Goal: Navigation & Orientation: Find specific page/section

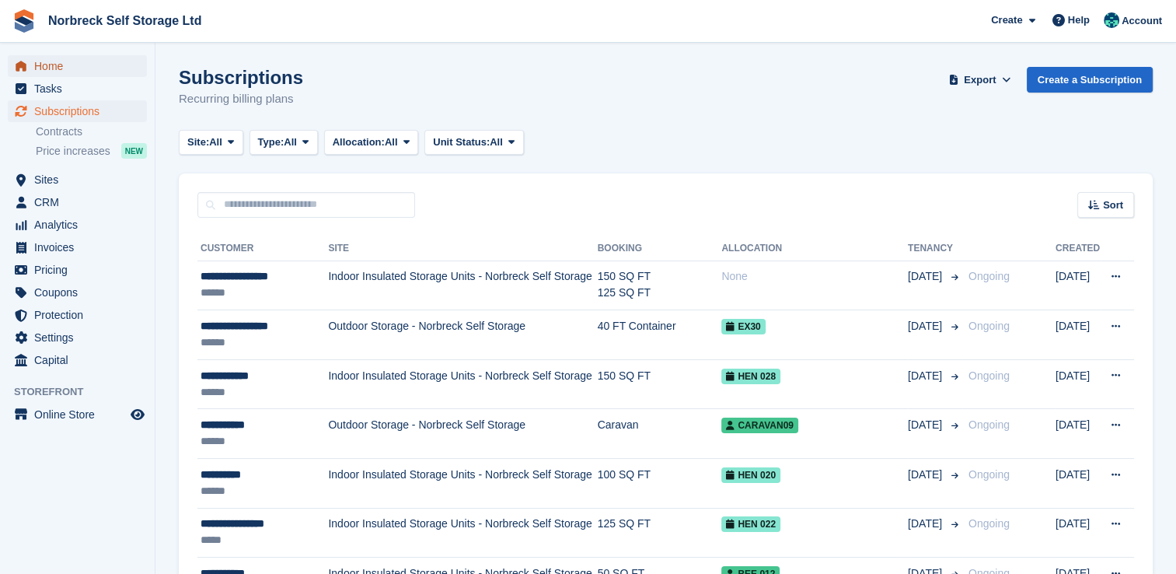
click at [61, 66] on span "Home" at bounding box center [80, 66] width 93 height 22
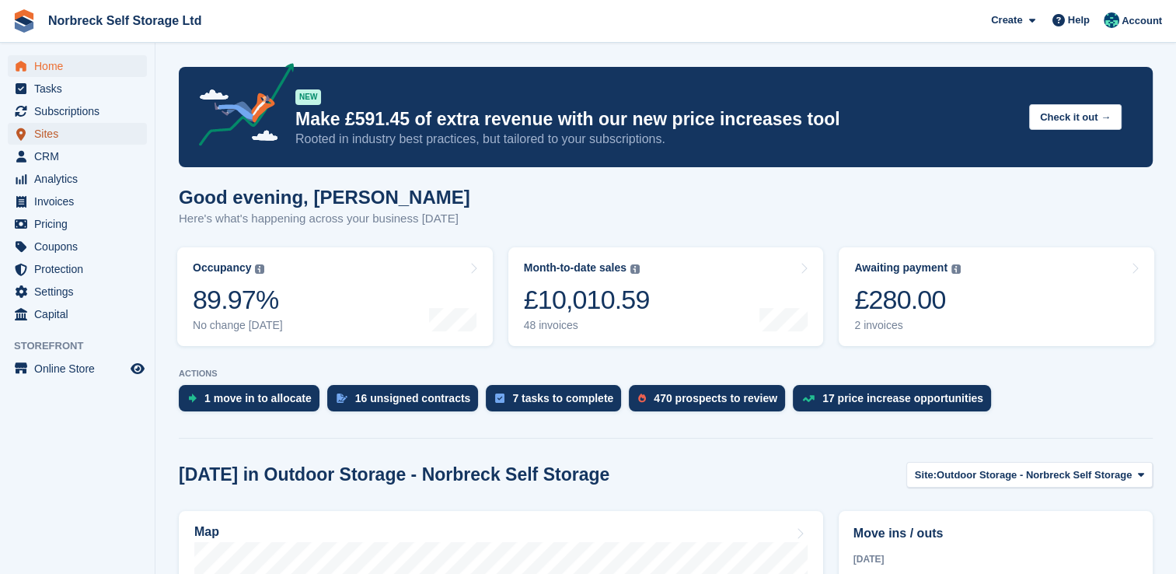
click at [53, 140] on span "Sites" at bounding box center [80, 134] width 93 height 22
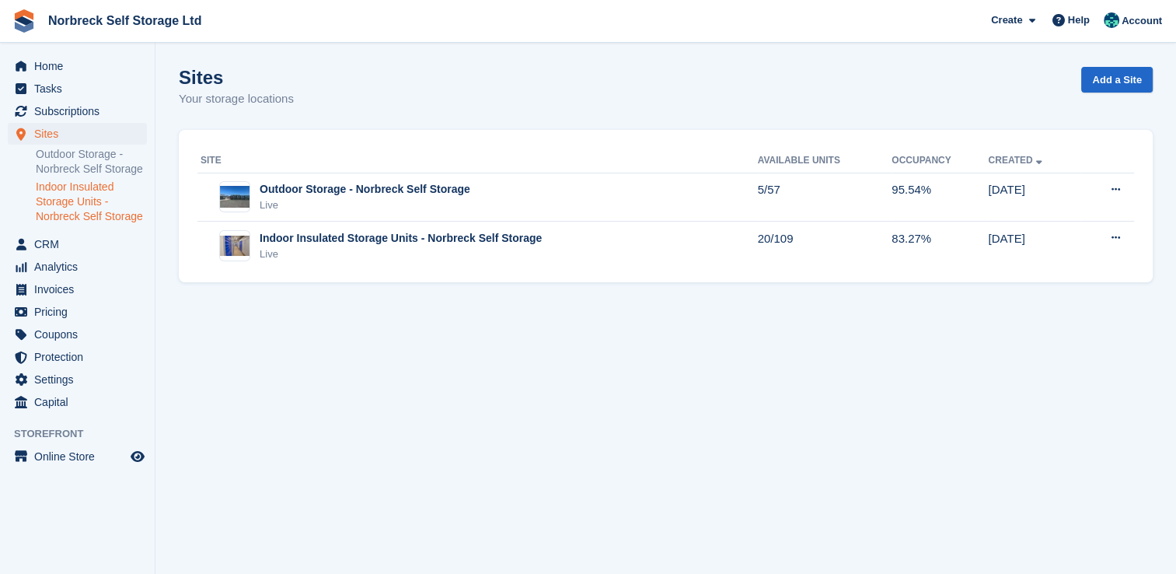
click at [80, 193] on link "Indoor Insulated Storage Units - Norbreck Self Storage" at bounding box center [91, 202] width 111 height 44
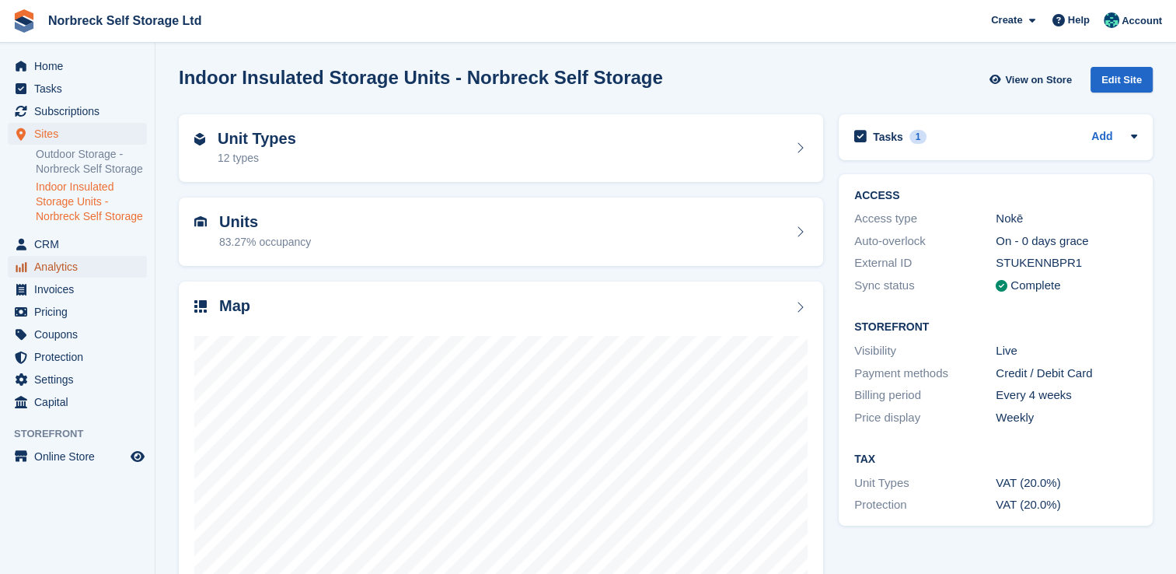
click at [61, 271] on span "Analytics" at bounding box center [80, 267] width 93 height 22
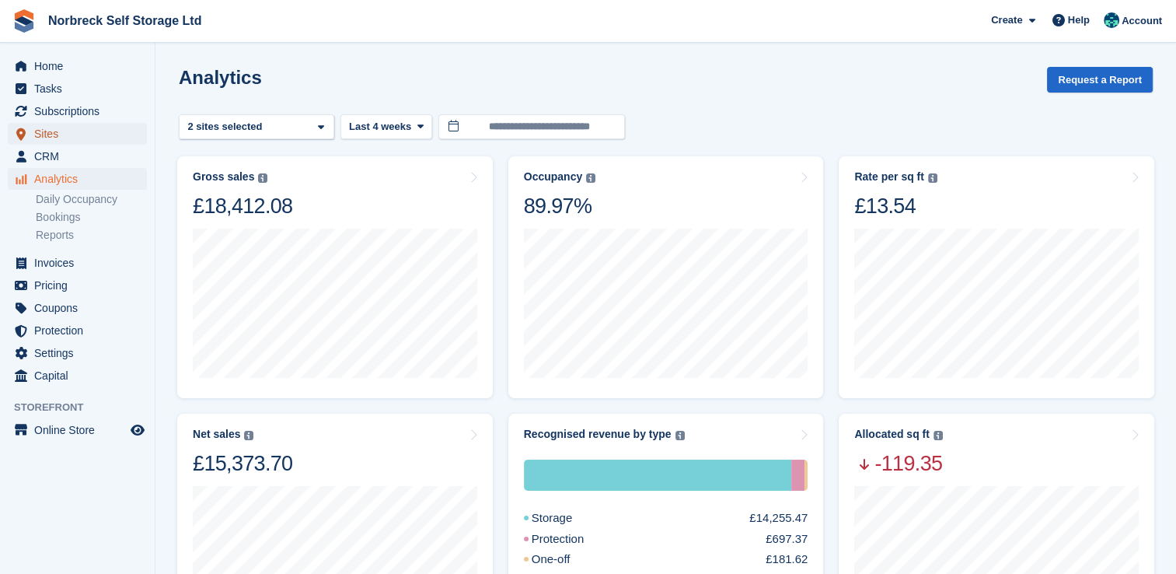
click at [61, 135] on span "Sites" at bounding box center [80, 134] width 93 height 22
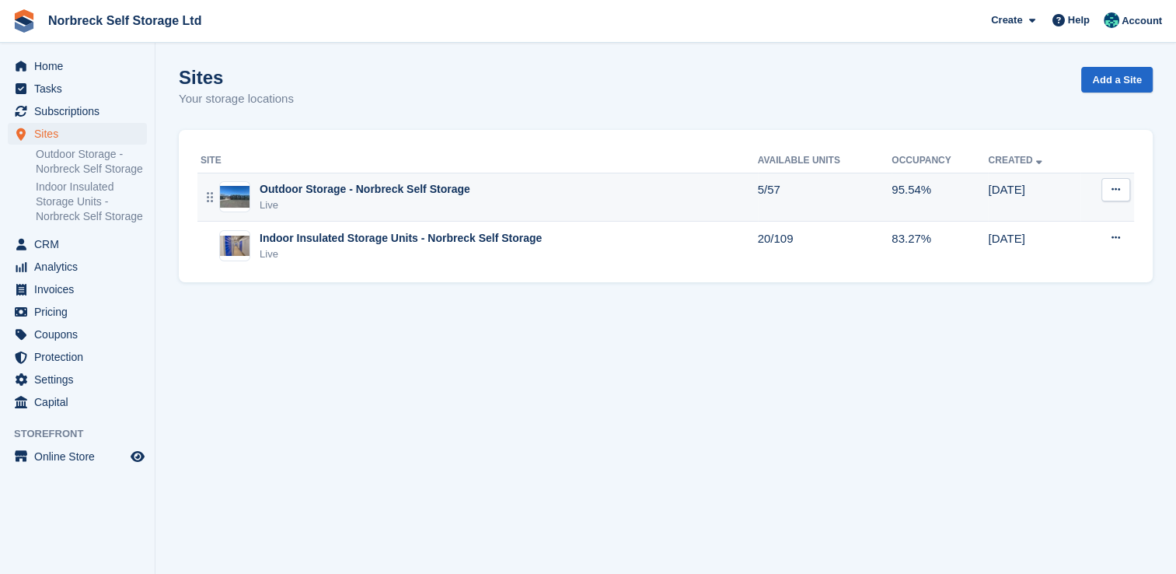
click at [367, 200] on div "Live" at bounding box center [365, 205] width 211 height 16
